Goal: Task Accomplishment & Management: Manage account settings

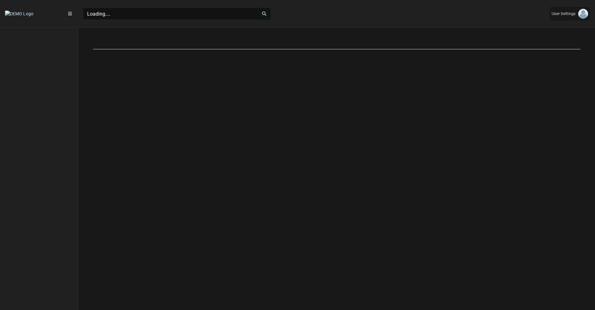
scroll to position [3, 0]
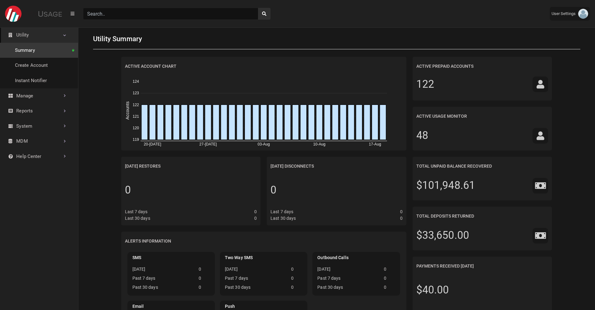
click at [180, 14] on input "Search" at bounding box center [170, 14] width 175 height 12
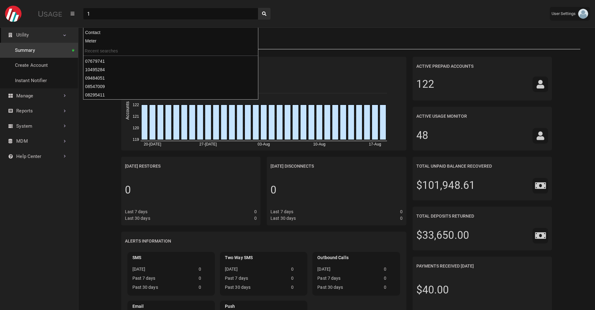
type input "1"
click at [258, 8] on button "search" at bounding box center [264, 14] width 12 height 12
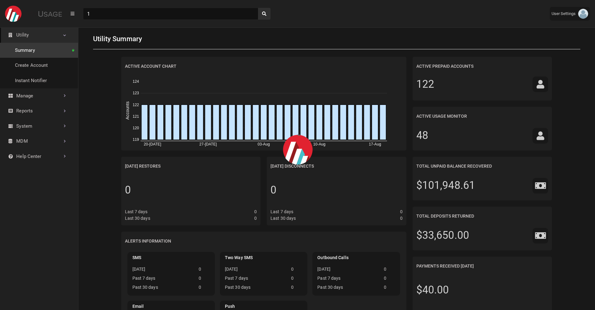
click at [275, 36] on div "Utility Summary" at bounding box center [336, 39] width 487 height 21
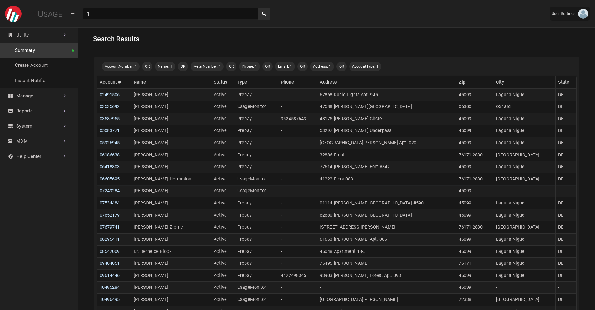
scroll to position [153, 0]
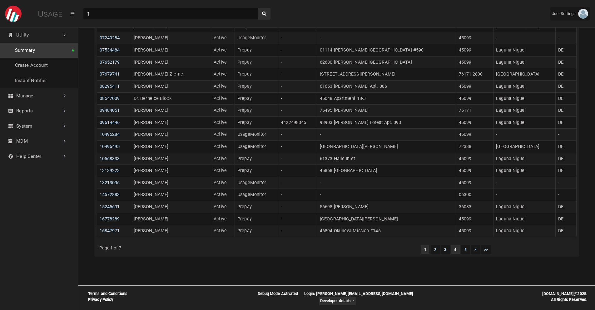
click at [454, 246] on li "4" at bounding box center [455, 249] width 9 height 9
click at [455, 251] on link "4" at bounding box center [455, 250] width 2 height 4
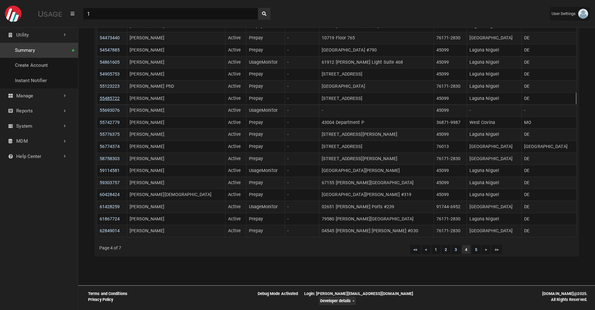
click at [109, 96] on link "55485722" at bounding box center [110, 98] width 20 height 5
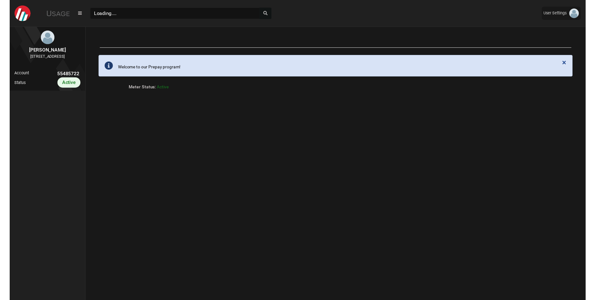
scroll to position [3, 0]
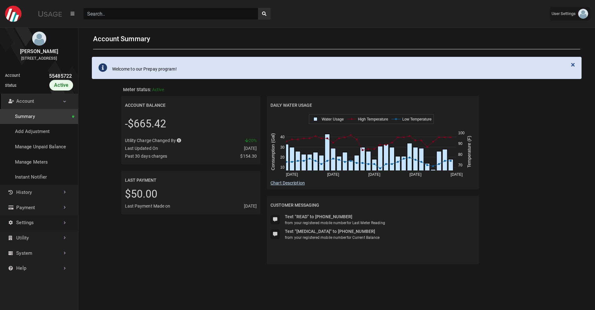
click at [36, 227] on link "Settings" at bounding box center [39, 222] width 78 height 15
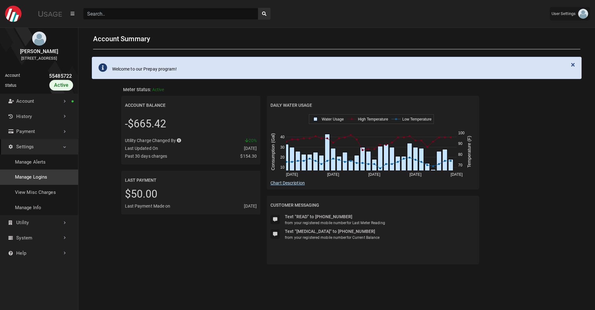
click at [43, 182] on link "Manage Logins" at bounding box center [39, 177] width 78 height 15
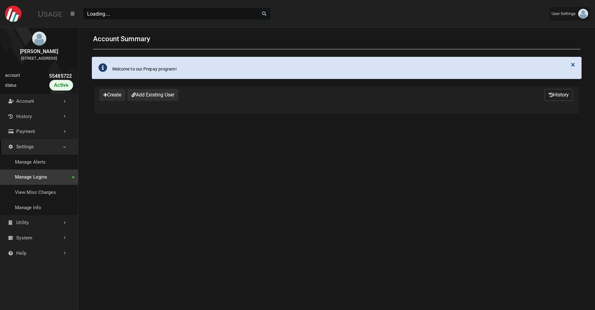
select select "25 per page"
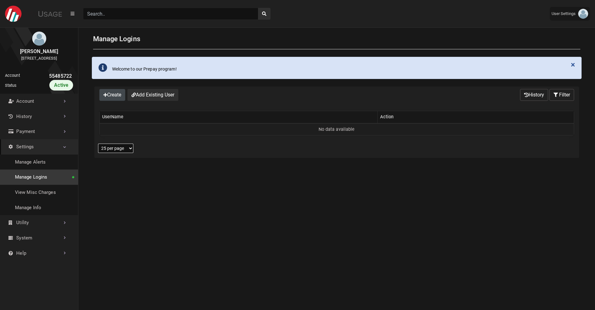
click at [110, 98] on button "Create" at bounding box center [112, 95] width 26 height 12
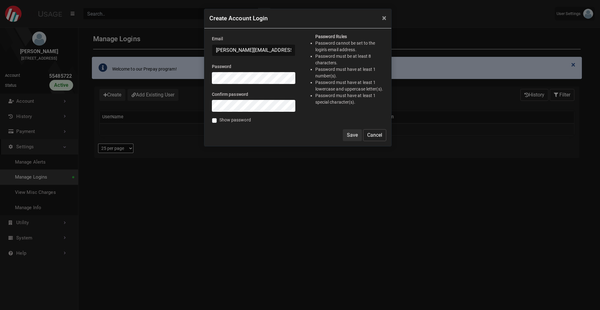
click at [284, 47] on input "[PERSON_NAME][EMAIL_ADDRESS][DOMAIN_NAME]" at bounding box center [253, 50] width 83 height 12
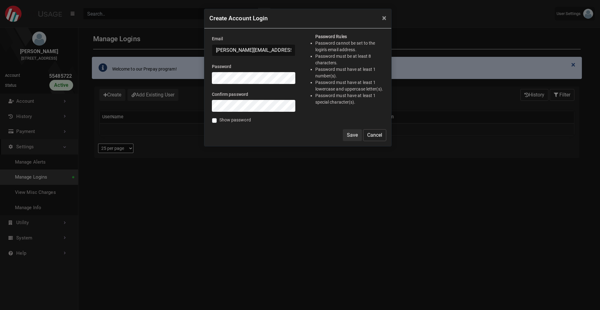
click at [284, 47] on input "[PERSON_NAME][EMAIL_ADDRESS][DOMAIN_NAME]" at bounding box center [253, 50] width 83 height 12
type input "[EMAIL_ADDRESS][DOMAIN_NAME]"
click at [343, 129] on button "Save" at bounding box center [352, 135] width 19 height 12
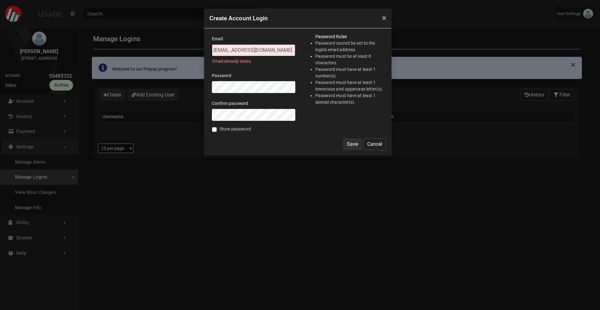
click at [223, 52] on input "[EMAIL_ADDRESS][DOMAIN_NAME]" at bounding box center [253, 50] width 83 height 12
click at [354, 146] on button "Save" at bounding box center [352, 144] width 19 height 12
click at [228, 52] on input "[EMAIL_ADDRESS][DOMAIN_NAME]" at bounding box center [253, 50] width 83 height 12
click at [349, 142] on button "Save" at bounding box center [352, 144] width 19 height 12
click at [226, 52] on input "[EMAIL_ADDRESS][DOMAIN_NAME]" at bounding box center [253, 50] width 83 height 12
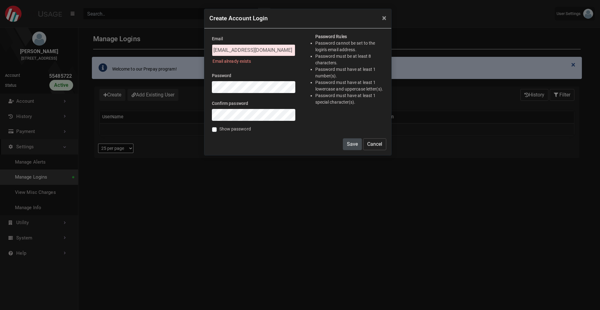
type input "[EMAIL_ADDRESS][DOMAIN_NAME]"
click at [352, 146] on button "Save" at bounding box center [352, 144] width 19 height 12
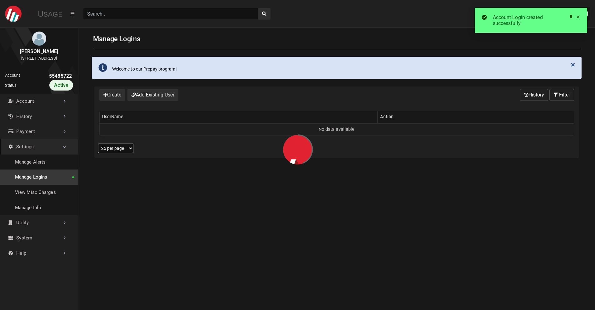
select select "25 per page"
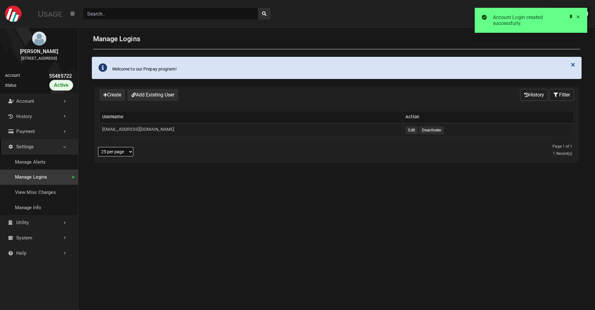
click at [581, 19] on span at bounding box center [578, 16] width 5 height 5
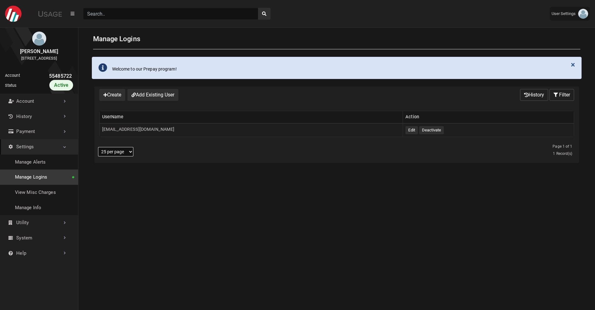
scroll to position [215, 78]
